Goal: Transaction & Acquisition: Purchase product/service

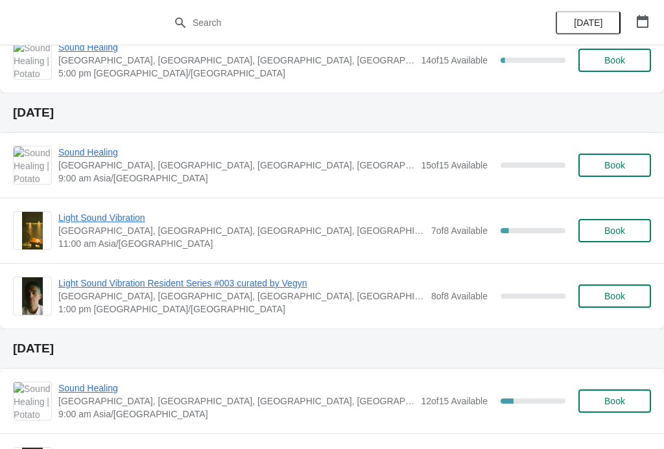
scroll to position [421, 0]
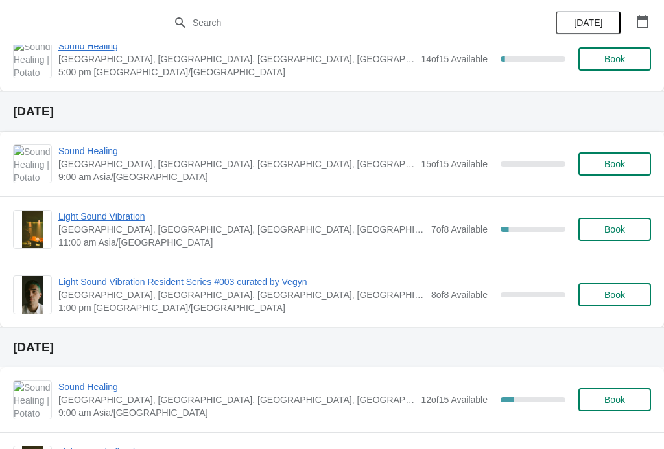
click at [130, 221] on span "Light Sound Vibration" at bounding box center [241, 216] width 366 height 13
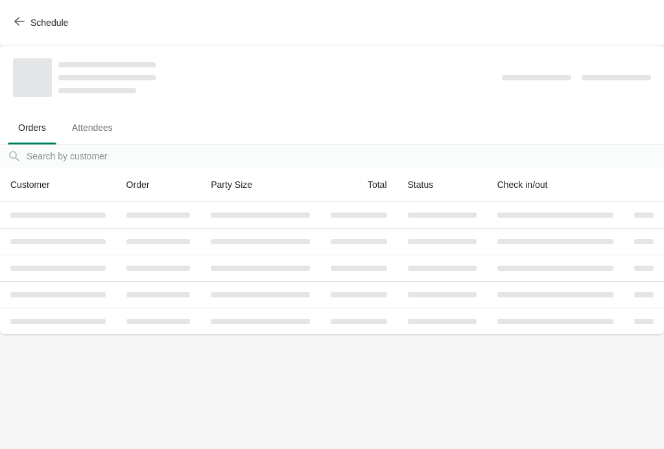
scroll to position [0, 0]
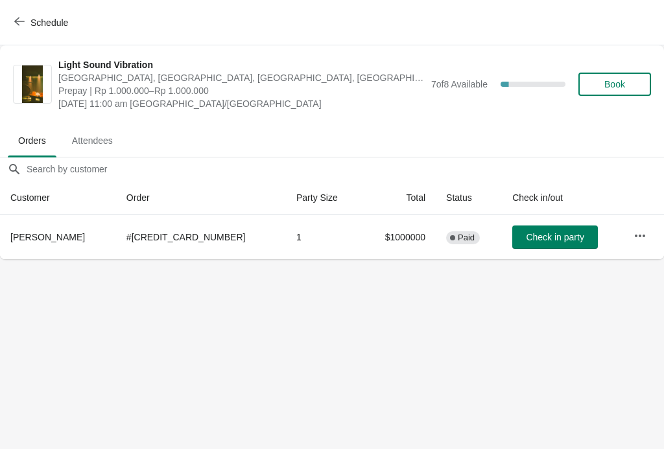
click at [626, 88] on span "Book" at bounding box center [614, 84] width 49 height 10
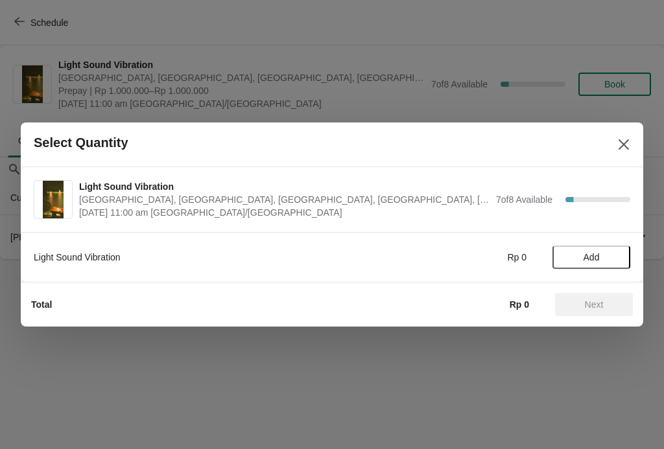
click at [586, 254] on span "Add" at bounding box center [592, 257] width 16 height 10
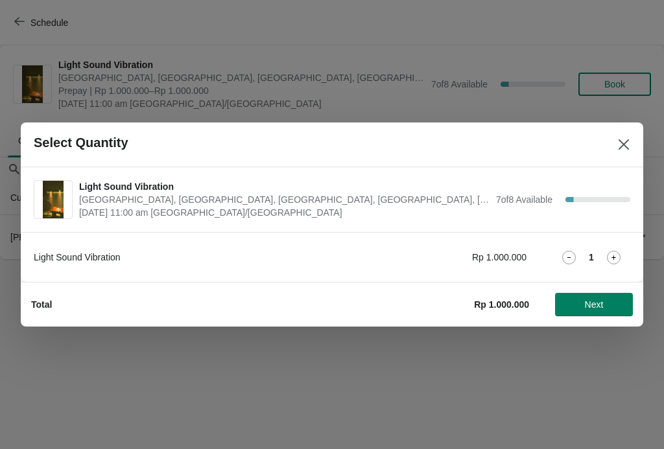
click at [616, 256] on icon at bounding box center [614, 258] width 14 height 14
click at [607, 296] on button "Next" at bounding box center [594, 304] width 78 height 23
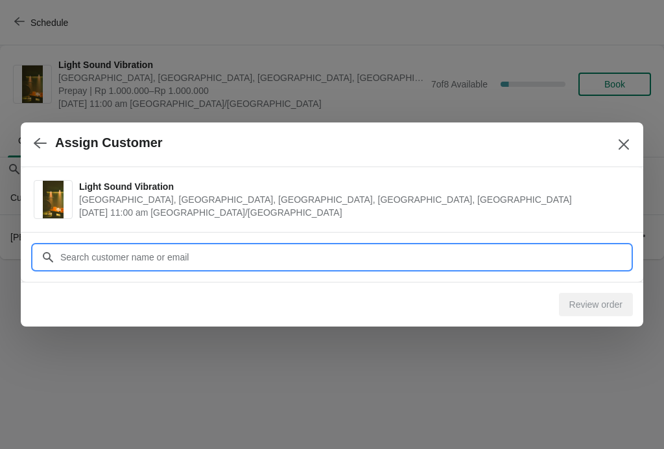
click at [564, 255] on input "Customer" at bounding box center [345, 257] width 571 height 23
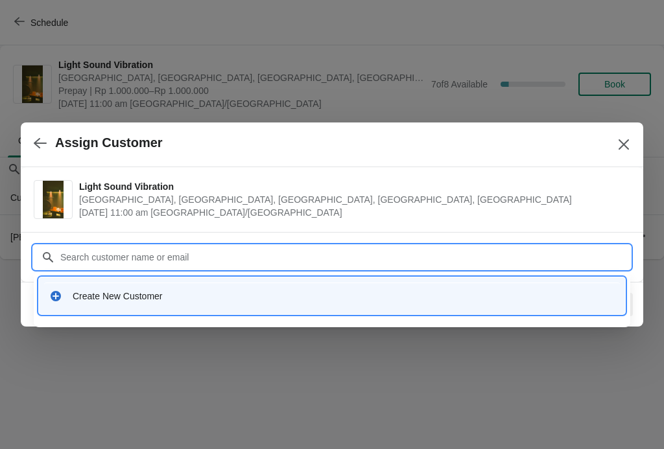
click at [326, 307] on div "Create New Customer" at bounding box center [332, 296] width 576 height 27
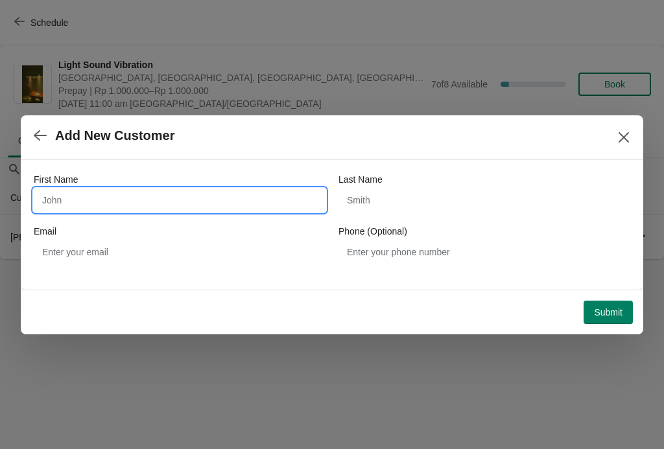
click at [235, 200] on input "First Name" at bounding box center [180, 200] width 292 height 23
type input "[PERSON_NAME]"
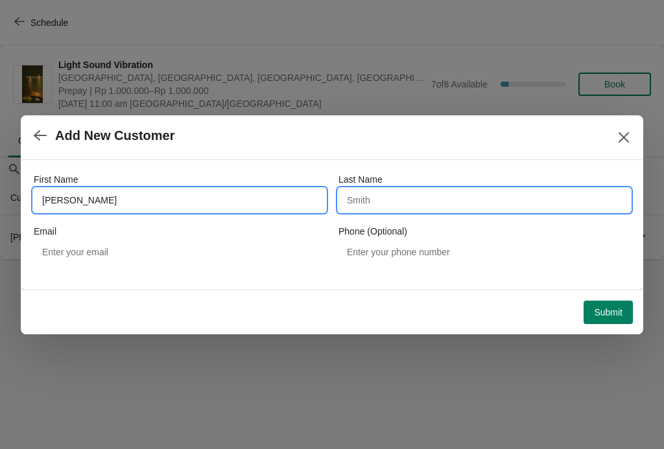
click at [452, 202] on input "Last Name" at bounding box center [485, 200] width 292 height 23
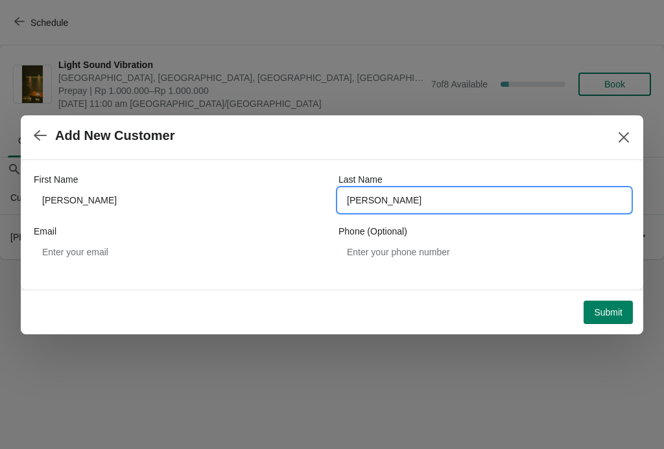
type input "[PERSON_NAME]"
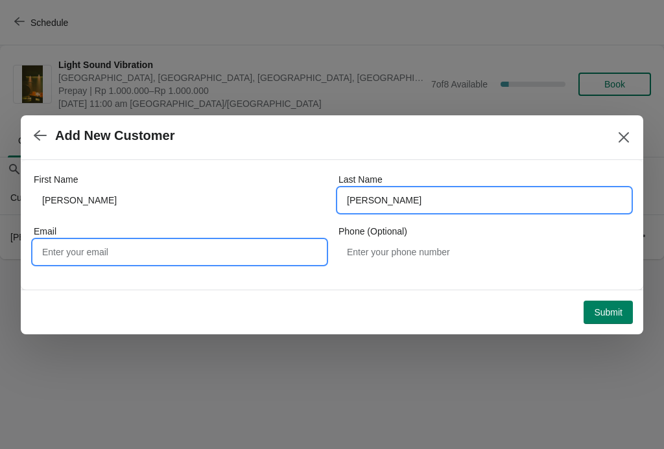
click at [258, 250] on input "Email" at bounding box center [180, 252] width 292 height 23
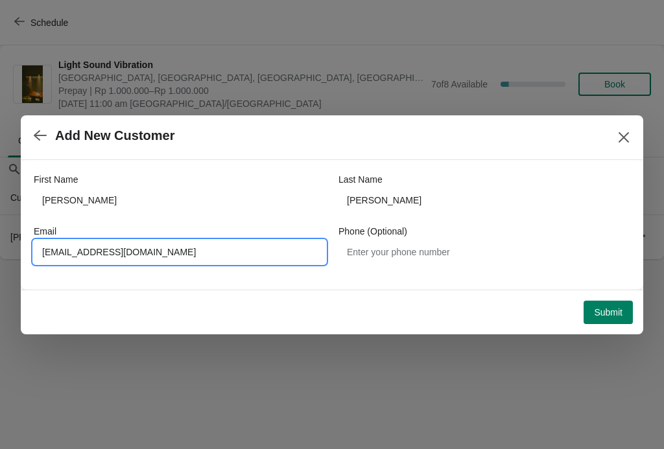
type input "[EMAIL_ADDRESS][DOMAIN_NAME]"
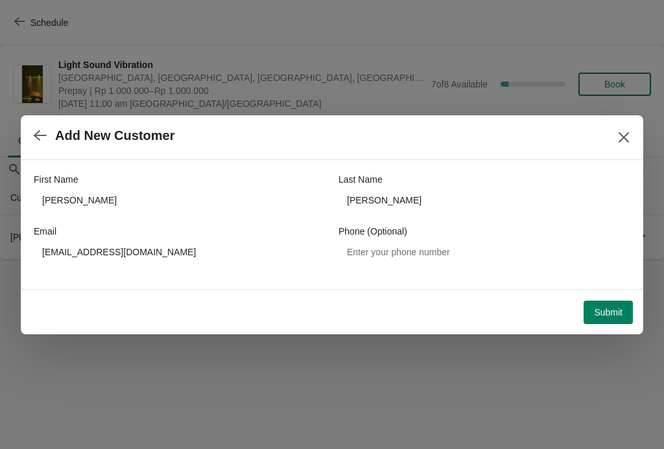
click at [607, 311] on span "Submit" at bounding box center [608, 312] width 29 height 10
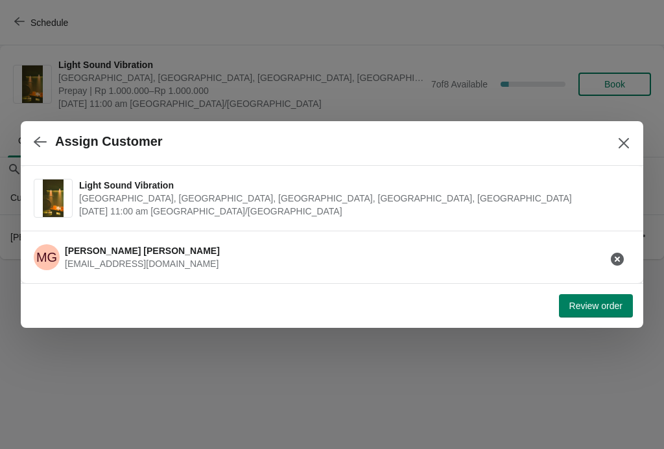
click at [606, 307] on span "Review order" at bounding box center [595, 306] width 53 height 10
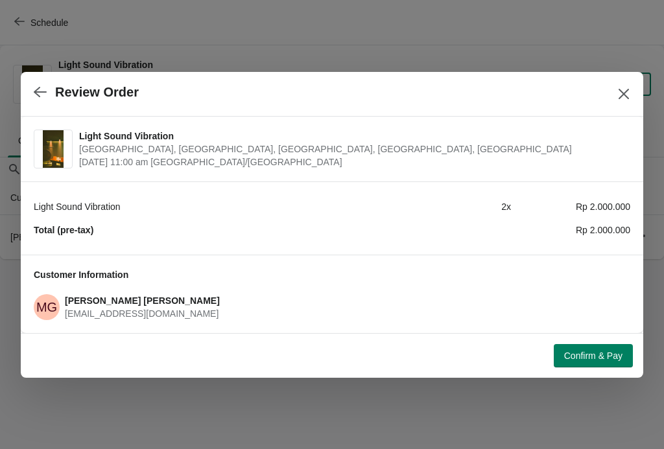
click at [612, 354] on span "Confirm & Pay" at bounding box center [593, 356] width 58 height 10
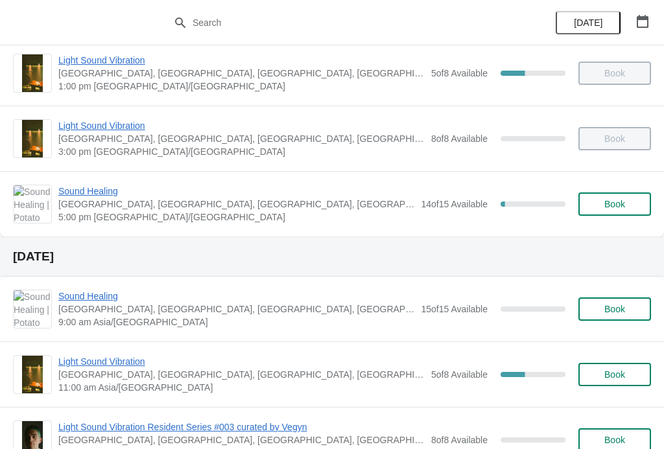
scroll to position [311, 0]
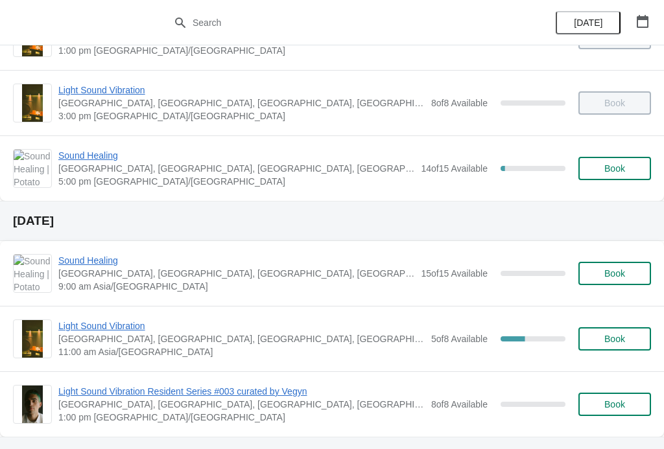
click at [146, 322] on span "Light Sound Vibration" at bounding box center [241, 326] width 366 height 13
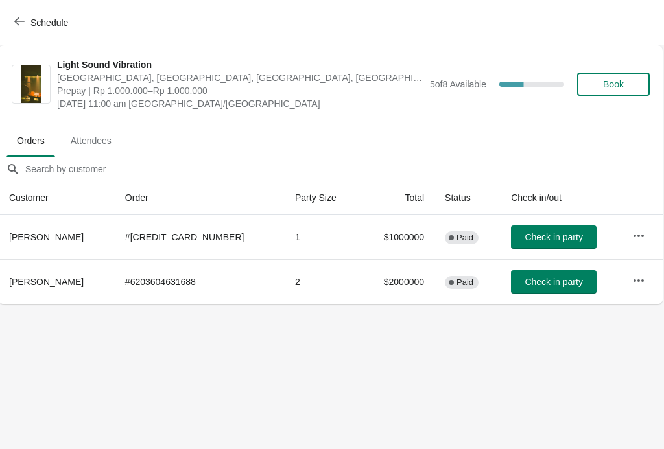
scroll to position [0, 1]
